Goal: Transaction & Acquisition: Purchase product/service

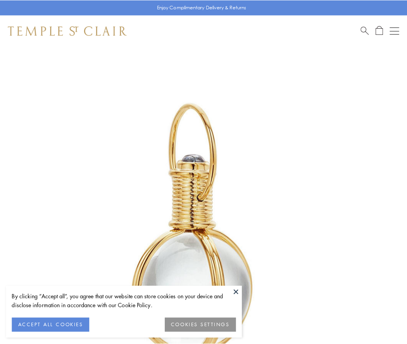
scroll to position [202, 0]
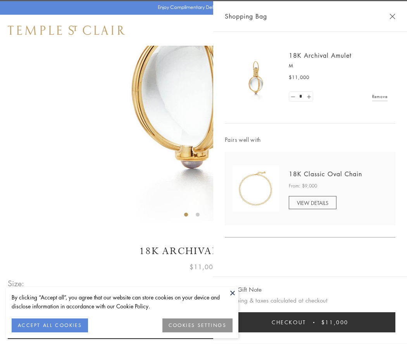
click at [310, 323] on button "Checkout $11,000" at bounding box center [310, 323] width 171 height 20
